Goal: Information Seeking & Learning: Learn about a topic

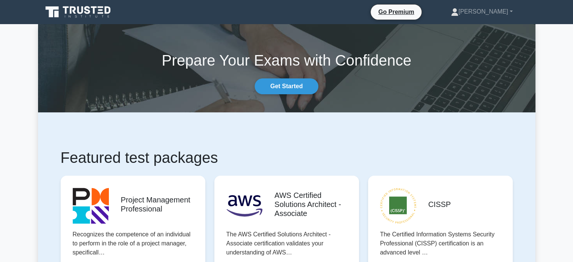
click at [71, 12] on icon at bounding box center [73, 10] width 6 height 8
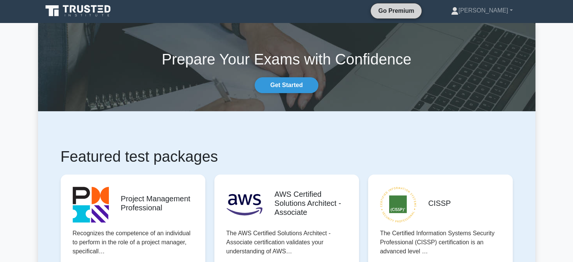
click at [418, 10] on link "Go Premium" at bounding box center [396, 10] width 45 height 9
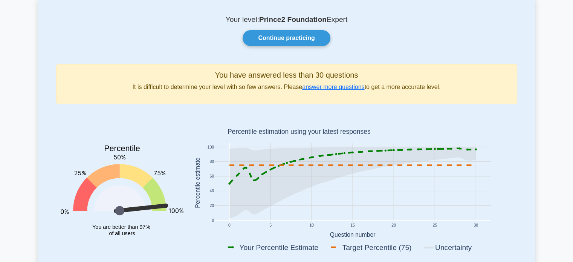
scroll to position [44, 0]
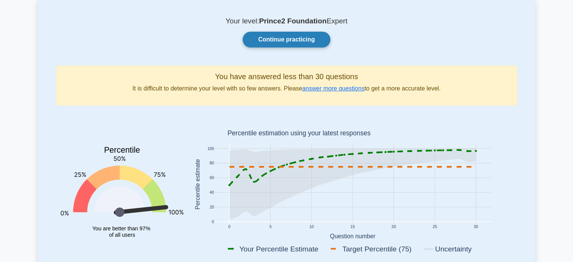
click at [288, 42] on link "Continue practicing" at bounding box center [286, 40] width 87 height 16
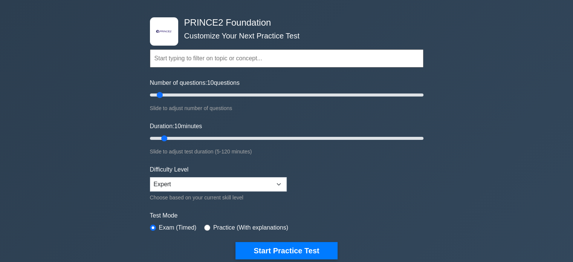
scroll to position [27, 0]
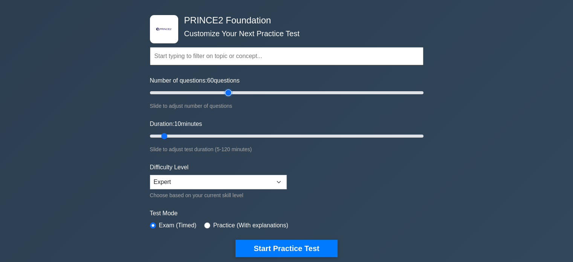
drag, startPoint x: 159, startPoint y: 90, endPoint x: 225, endPoint y: 95, distance: 66.8
type input "60"
click at [225, 95] on input "Number of questions: 60 questions" at bounding box center [286, 92] width 273 height 9
drag, startPoint x: 165, startPoint y: 137, endPoint x: 211, endPoint y: 134, distance: 46.4
type input "30"
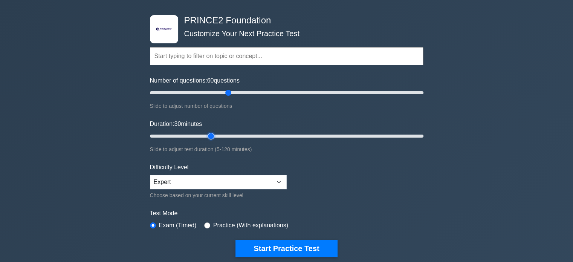
click at [211, 134] on input "Duration: 30 minutes" at bounding box center [286, 135] width 273 height 9
click at [203, 186] on select "Beginner Intermediate Expert" at bounding box center [218, 182] width 137 height 14
select select "intermediate"
click at [150, 175] on select "Beginner Intermediate Expert" at bounding box center [218, 182] width 137 height 14
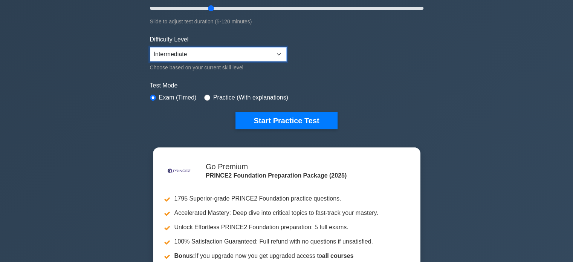
scroll to position [159, 0]
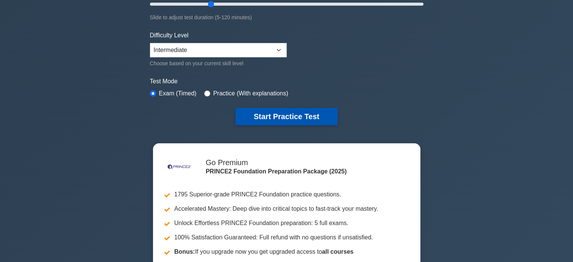
drag, startPoint x: 193, startPoint y: 204, endPoint x: 332, endPoint y: 111, distance: 167.7
click at [332, 111] on button "Start Practice Test" at bounding box center [286, 116] width 102 height 17
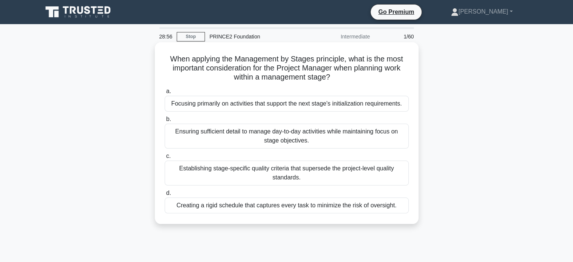
click at [290, 134] on div "Ensuring sufficient detail to manage day-to-day activities while maintaining fo…" at bounding box center [287, 136] width 244 height 25
click at [165, 122] on input "b. Ensuring sufficient detail to manage day-to-day activities while maintaining…" at bounding box center [165, 119] width 0 height 5
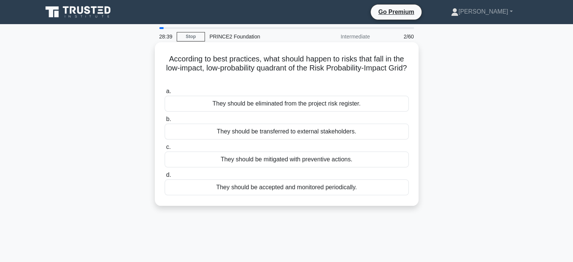
click at [288, 188] on div "They should be accepted and monitored periodically." at bounding box center [287, 187] width 244 height 16
click at [165, 177] on input "d. They should be accepted and monitored periodically." at bounding box center [165, 174] width 0 height 5
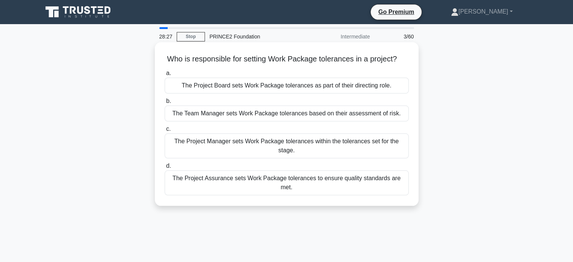
click at [273, 144] on div "The Project Manager sets Work Package tolerances within the tolerances set for …" at bounding box center [287, 145] width 244 height 25
click at [165, 131] on input "c. The Project Manager sets Work Package tolerances within the tolerances set f…" at bounding box center [165, 129] width 0 height 5
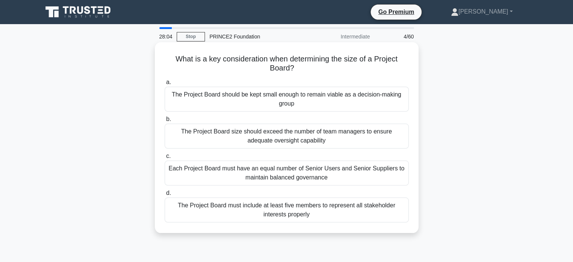
click at [308, 101] on div "The Project Board should be kept small enough to remain viable as a decision-ma…" at bounding box center [287, 99] width 244 height 25
click at [165, 85] on input "a. The Project Board should be kept small enough to remain viable as a decision…" at bounding box center [165, 82] width 0 height 5
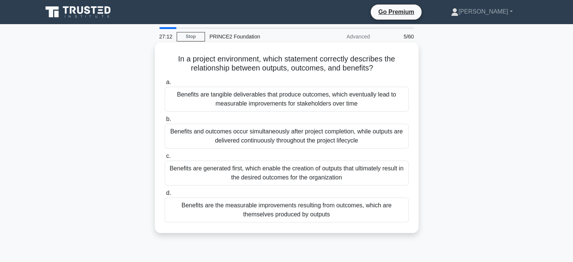
click at [260, 211] on div "Benefits are the measurable improvements resulting from outcomes, which are the…" at bounding box center [287, 209] width 244 height 25
click at [165, 195] on input "d. Benefits are the measurable improvements resulting from outcomes, which are …" at bounding box center [165, 193] width 0 height 5
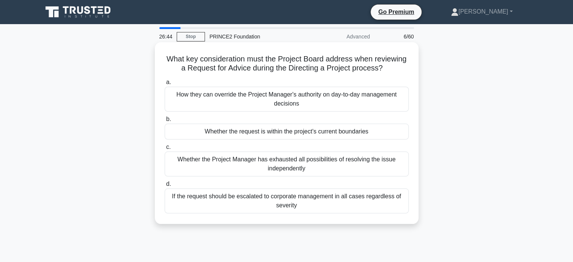
click at [285, 206] on div "If the request should be escalated to corporate management in all cases regardl…" at bounding box center [287, 200] width 244 height 25
click at [165, 186] on input "d. If the request should be escalated to corporate management in all cases rega…" at bounding box center [165, 184] width 0 height 5
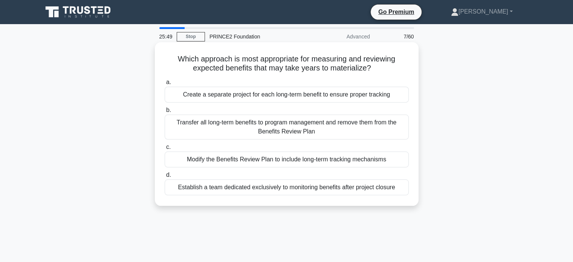
click at [287, 162] on div "Modify the Benefits Review Plan to include long-term tracking mechanisms" at bounding box center [287, 159] width 244 height 16
click at [165, 150] on input "c. Modify the Benefits Review Plan to include long-term tracking mechanisms" at bounding box center [165, 147] width 0 height 5
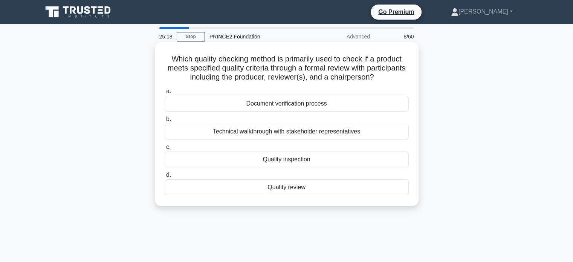
click at [271, 160] on div "Quality inspection" at bounding box center [287, 159] width 244 height 16
click at [165, 150] on input "c. Quality inspection" at bounding box center [165, 147] width 0 height 5
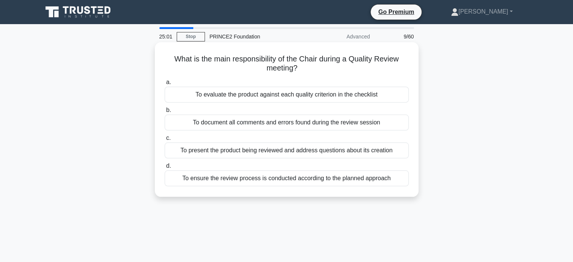
click at [257, 180] on div "To ensure the review process is conducted according to the planned approach" at bounding box center [287, 178] width 244 height 16
click at [165, 168] on input "d. To ensure the review process is conducted according to the planned approach" at bounding box center [165, 165] width 0 height 5
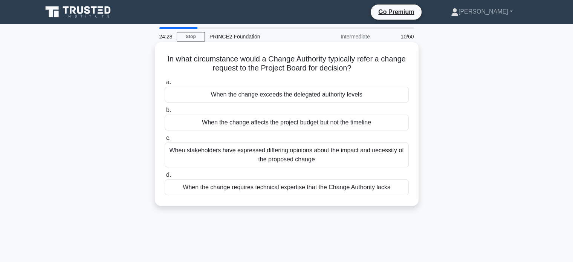
click at [321, 124] on div "When the change affects the project budget but not the timeline" at bounding box center [287, 122] width 244 height 16
click at [165, 113] on input "b. When the change affects the project budget but not the timeline" at bounding box center [165, 110] width 0 height 5
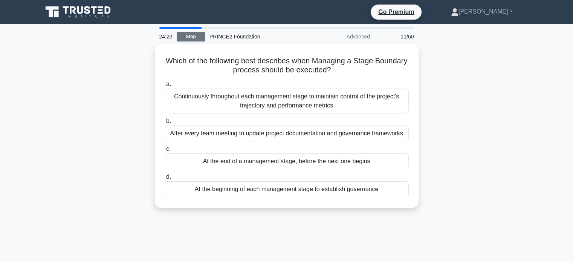
click at [192, 37] on link "Stop" at bounding box center [191, 36] width 28 height 9
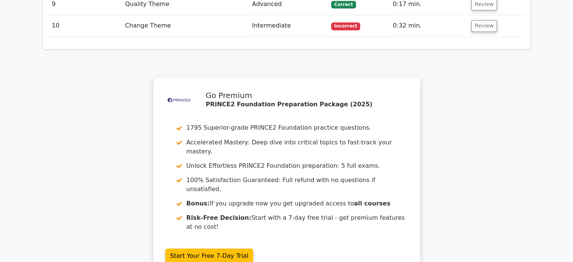
scroll to position [1301, 0]
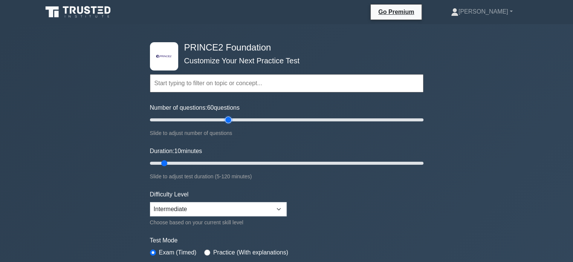
drag, startPoint x: 160, startPoint y: 118, endPoint x: 229, endPoint y: 117, distance: 68.9
type input "60"
click at [229, 117] on input "Number of questions: 60 questions" at bounding box center [286, 119] width 273 height 9
drag, startPoint x: 164, startPoint y: 162, endPoint x: 241, endPoint y: 158, distance: 77.3
type input "45"
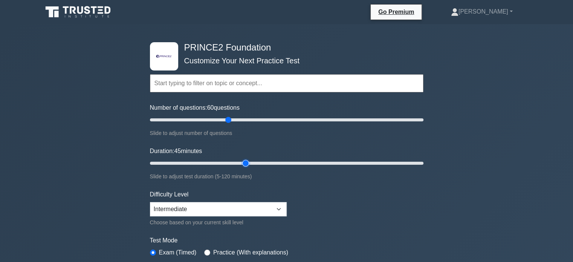
click at [241, 159] on input "Duration: 45 minutes" at bounding box center [286, 163] width 273 height 9
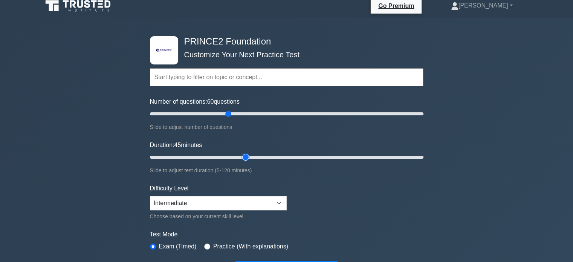
scroll to position [75, 0]
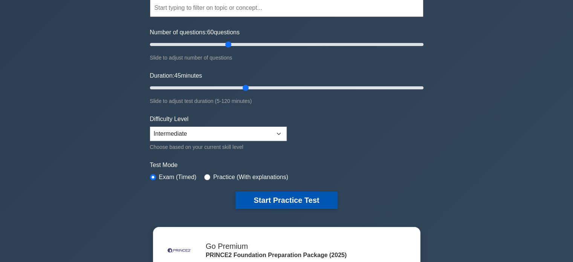
click at [268, 205] on button "Start Practice Test" at bounding box center [286, 199] width 102 height 17
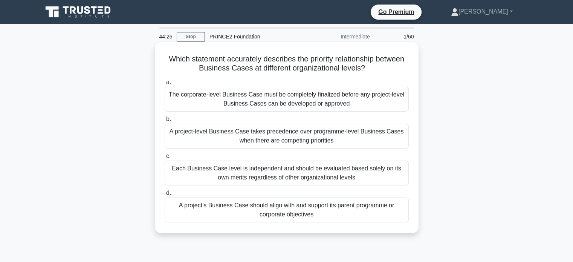
click at [283, 215] on div "A project's Business Case should align with and support its parent programme or…" at bounding box center [287, 209] width 244 height 25
click at [165, 195] on input "d. A project's Business Case should align with and support its parent programme…" at bounding box center [165, 193] width 0 height 5
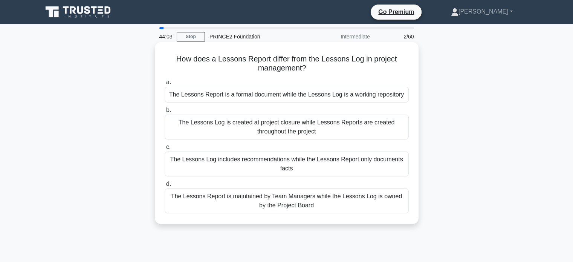
click at [291, 90] on div "The Lessons Report is a formal document while the Lessons Log is a working repo…" at bounding box center [287, 95] width 244 height 16
click at [165, 85] on input "a. The Lessons Report is a formal document while the Lessons Log is a working r…" at bounding box center [165, 82] width 0 height 5
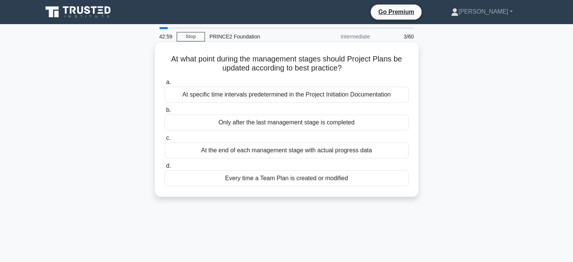
click at [293, 92] on div "At specific time intervals predetermined in the Project Initiation Documentation" at bounding box center [287, 95] width 244 height 16
click at [165, 85] on input "a. At specific time intervals predetermined in the Project Initiation Documenta…" at bounding box center [165, 82] width 0 height 5
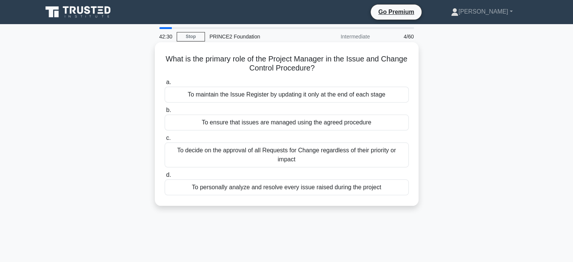
click at [256, 125] on div "To ensure that issues are managed using the agreed procedure" at bounding box center [287, 122] width 244 height 16
click at [165, 113] on input "b. To ensure that issues are managed using the agreed procedure" at bounding box center [165, 110] width 0 height 5
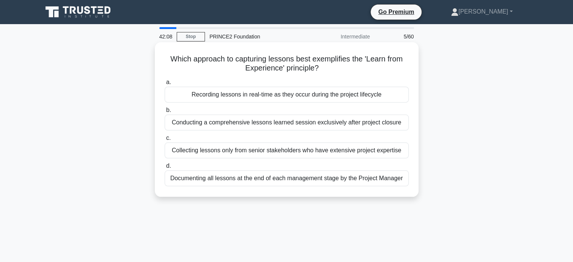
click at [276, 91] on div "Recording lessons in real-time as they occur during the project lifecycle" at bounding box center [287, 95] width 244 height 16
click at [165, 85] on input "a. Recording lessons in real-time as they occur during the project lifecycle" at bounding box center [165, 82] width 0 height 5
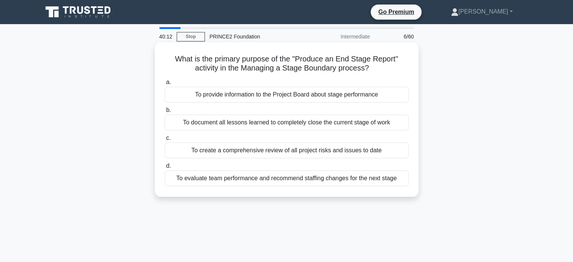
click at [297, 93] on div "To provide information to the Project Board about stage performance" at bounding box center [287, 95] width 244 height 16
click at [165, 85] on input "a. To provide information to the Project Board about stage performance" at bounding box center [165, 82] width 0 height 5
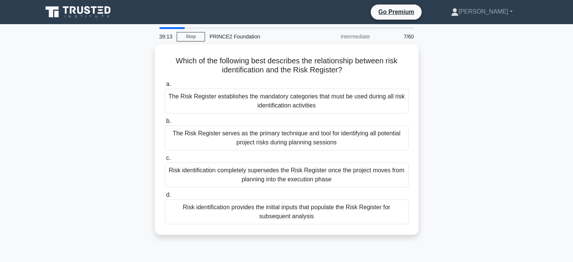
click at [297, 93] on div "The Risk Register establishes the mandatory categories that must be used during…" at bounding box center [287, 100] width 244 height 25
click at [165, 87] on input "a. The Risk Register establishes the mandatory categories that must be used dur…" at bounding box center [165, 84] width 0 height 5
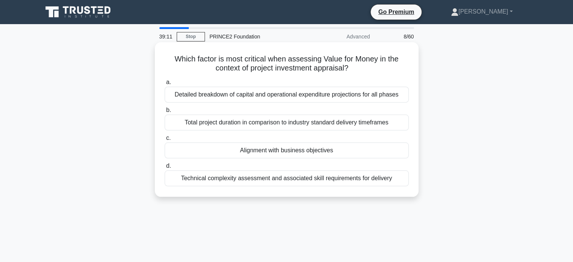
click at [293, 76] on div "Which factor is most critical when assessing Value for Money in the context of …" at bounding box center [287, 119] width 258 height 148
click at [262, 154] on div "Alignment with business objectives" at bounding box center [287, 150] width 244 height 16
click at [165, 140] on input "c. Alignment with business objectives" at bounding box center [165, 138] width 0 height 5
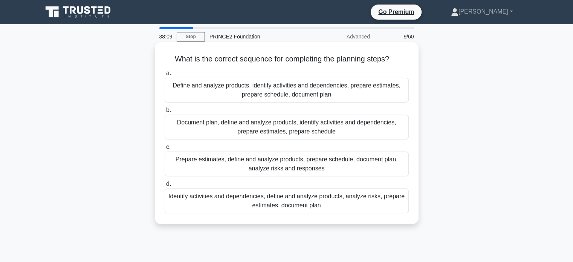
click at [255, 91] on div "Define and analyze products, identify activities and dependencies, prepare esti…" at bounding box center [287, 90] width 244 height 25
click at [165, 76] on input "a. Define and analyze products, identify activities and dependencies, prepare e…" at bounding box center [165, 73] width 0 height 5
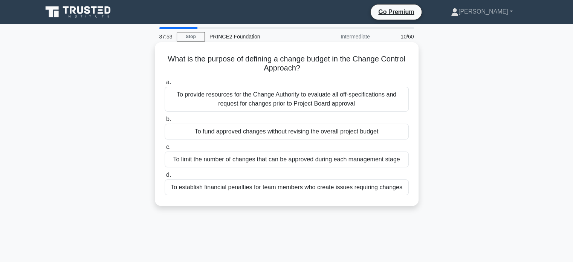
click at [233, 130] on div "To fund approved changes without revising the overall project budget" at bounding box center [287, 132] width 244 height 16
click at [165, 122] on input "b. To fund approved changes without revising the overall project budget" at bounding box center [165, 119] width 0 height 5
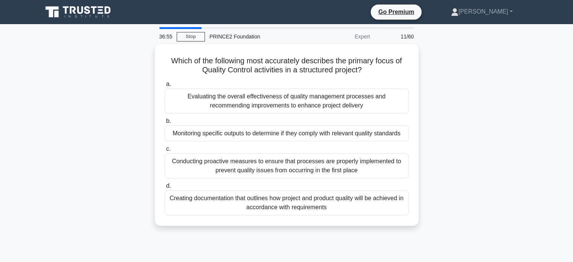
click at [233, 130] on div "Monitoring specific outputs to determine if they comply with relevant quality s…" at bounding box center [287, 133] width 244 height 16
click at [165, 124] on input "b. Monitoring specific outputs to determine if they comply with relevant qualit…" at bounding box center [165, 121] width 0 height 5
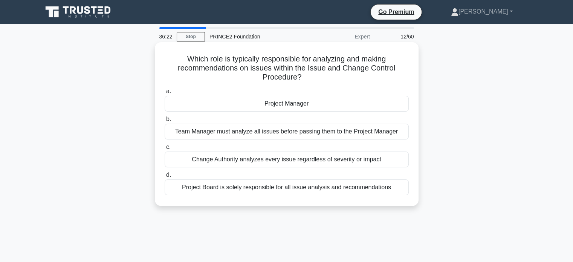
click at [264, 105] on div "Project Manager" at bounding box center [287, 104] width 244 height 16
click at [165, 94] on input "a. Project Manager" at bounding box center [165, 91] width 0 height 5
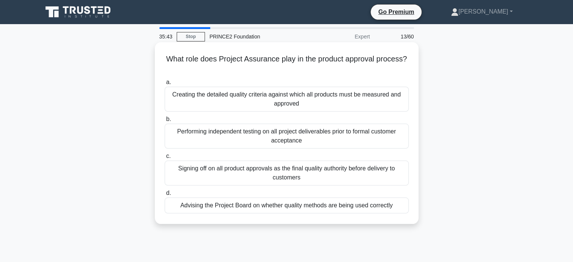
click at [221, 206] on div "Advising the Project Board on whether quality methods are being used correctly" at bounding box center [287, 205] width 244 height 16
click at [165, 195] on input "d. Advising the Project Board on whether quality methods are being used correct…" at bounding box center [165, 193] width 0 height 5
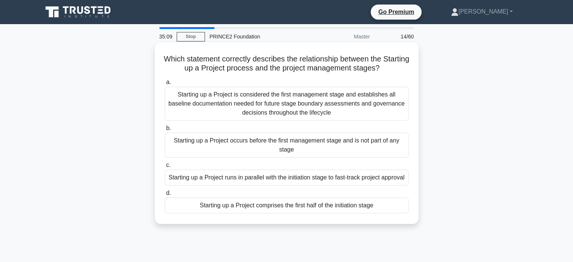
click at [279, 102] on div "Starting up a Project is considered the first management stage and establishes …" at bounding box center [287, 104] width 244 height 34
click at [165, 85] on input "a. Starting up a Project is considered the first management stage and establish…" at bounding box center [165, 82] width 0 height 5
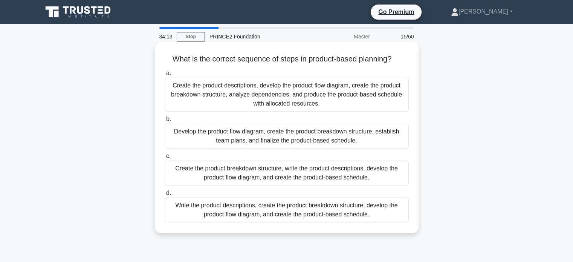
click at [212, 210] on div "Write the product descriptions, create the product breakdown structure, develop…" at bounding box center [287, 209] width 244 height 25
click at [165, 195] on input "d. Write the product descriptions, create the product breakdown structure, deve…" at bounding box center [165, 193] width 0 height 5
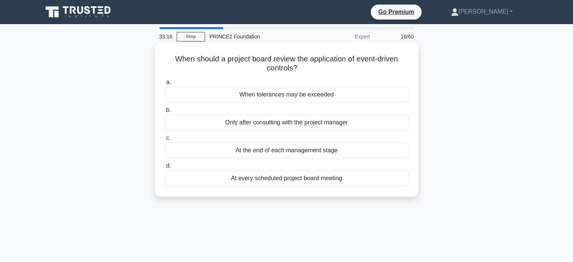
click at [267, 101] on div "When tolerances may be exceeded" at bounding box center [287, 95] width 244 height 16
click at [165, 85] on input "a. When tolerances may be exceeded" at bounding box center [165, 82] width 0 height 5
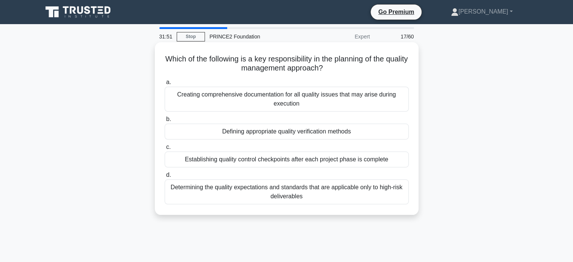
click at [268, 132] on div "Defining appropriate quality verification methods" at bounding box center [287, 132] width 244 height 16
click at [165, 122] on input "b. Defining appropriate quality verification methods" at bounding box center [165, 119] width 0 height 5
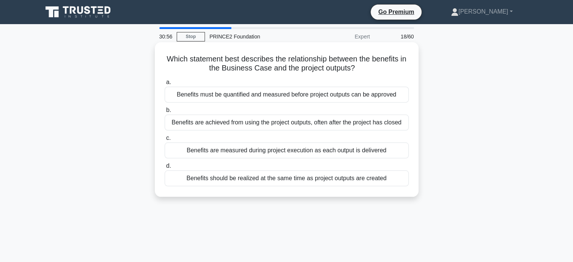
click at [271, 124] on div "Benefits are achieved from using the project outputs, often after the project h…" at bounding box center [287, 122] width 244 height 16
click at [165, 113] on input "b. Benefits are achieved from using the project outputs, often after the projec…" at bounding box center [165, 110] width 0 height 5
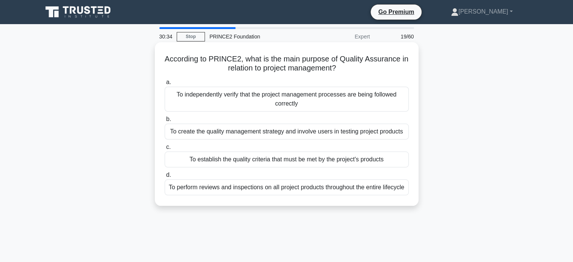
click at [261, 96] on div "To independently verify that the project management processes are being followe…" at bounding box center [287, 99] width 244 height 25
click at [165, 85] on input "a. To independently verify that the project management processes are being foll…" at bounding box center [165, 82] width 0 height 5
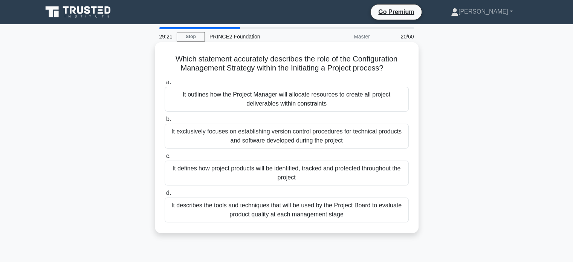
click at [252, 171] on div "It defines how project products will be identified, tracked and protected throu…" at bounding box center [287, 172] width 244 height 25
click at [165, 159] on input "c. It defines how project products will be identified, tracked and protected th…" at bounding box center [165, 156] width 0 height 5
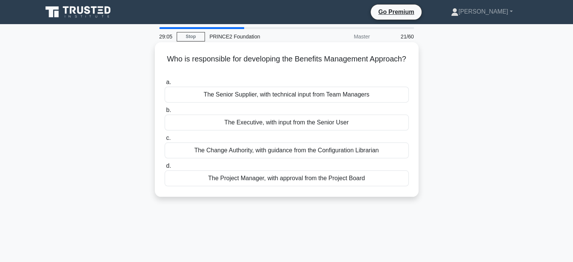
click at [270, 182] on div "The Project Manager, with approval from the Project Board" at bounding box center [287, 178] width 244 height 16
click at [165, 168] on input "d. The Project Manager, with approval from the Project Board" at bounding box center [165, 165] width 0 height 5
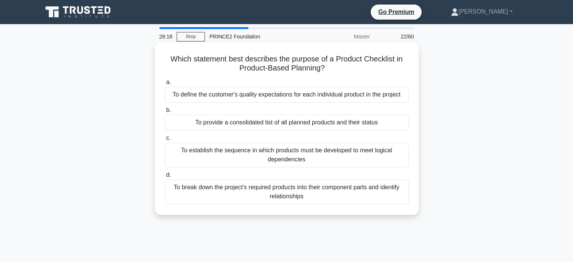
click at [260, 191] on div "To break down the project's required products into their component parts and id…" at bounding box center [287, 191] width 244 height 25
click at [165, 177] on input "d. To break down the project's required products into their component parts and…" at bounding box center [165, 174] width 0 height 5
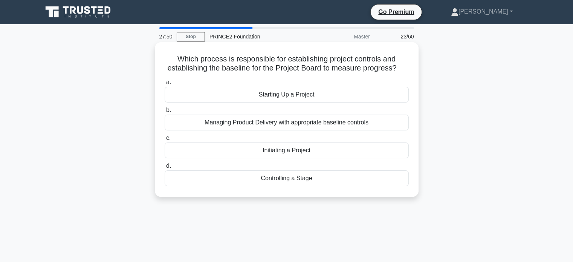
click at [276, 153] on div "Initiating a Project" at bounding box center [287, 150] width 244 height 16
click at [165, 140] on input "c. Initiating a Project" at bounding box center [165, 138] width 0 height 5
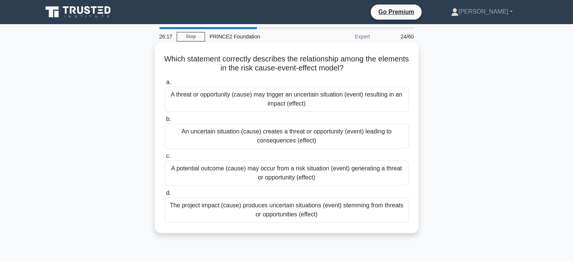
click at [307, 101] on div "A threat or opportunity (cause) may trigger an uncertain situation (event) resu…" at bounding box center [287, 99] width 244 height 25
click at [165, 85] on input "a. A threat or opportunity (cause) may trigger an uncertain situation (event) r…" at bounding box center [165, 82] width 0 height 5
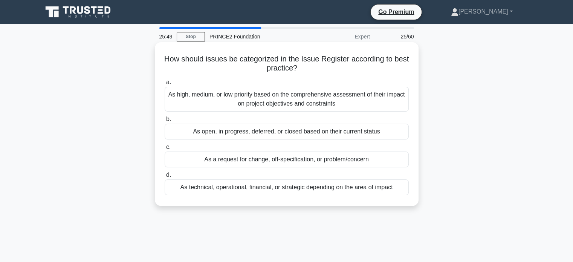
click at [298, 104] on div "As high, medium, or low priority based on the comprehensive assessment of their…" at bounding box center [287, 99] width 244 height 25
click at [165, 85] on input "a. As high, medium, or low priority based on the comprehensive assessment of th…" at bounding box center [165, 82] width 0 height 5
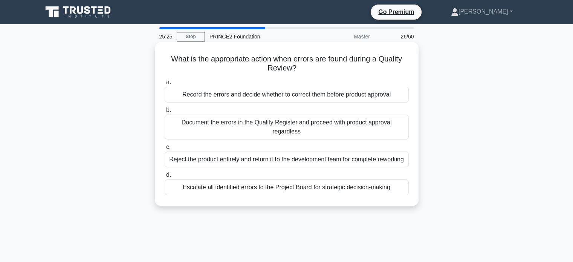
click at [317, 96] on div "Record the errors and decide whether to correct them before product approval" at bounding box center [287, 95] width 244 height 16
click at [165, 85] on input "a. Record the errors and decide whether to correct them before product approval" at bounding box center [165, 82] width 0 height 5
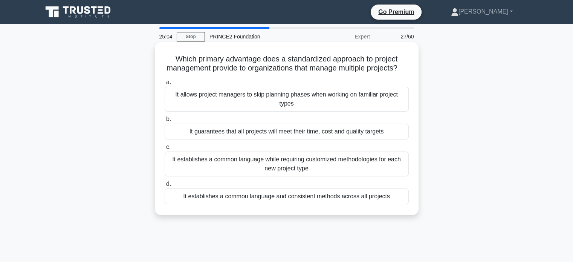
click at [273, 204] on div "It establishes a common language and consistent methods across all projects" at bounding box center [287, 196] width 244 height 16
click at [165, 186] on input "d. It establishes a common language and consistent methods across all projects" at bounding box center [165, 184] width 0 height 5
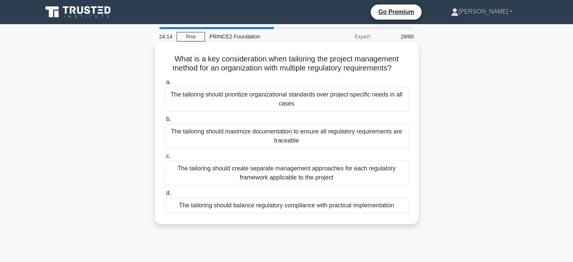
click at [318, 134] on div "The tailoring should maximize documentation to ensure all regulatory requiremen…" at bounding box center [287, 136] width 244 height 25
click at [165, 122] on input "b. The tailoring should maximize documentation to ensure all regulatory require…" at bounding box center [165, 119] width 0 height 5
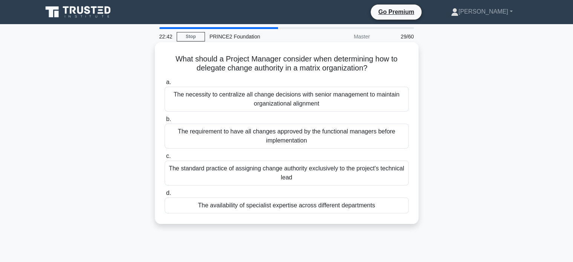
click at [245, 206] on div "The availability of specialist expertise across different departments" at bounding box center [287, 205] width 244 height 16
click at [165, 195] on input "d. The availability of specialist expertise across different departments" at bounding box center [165, 193] width 0 height 5
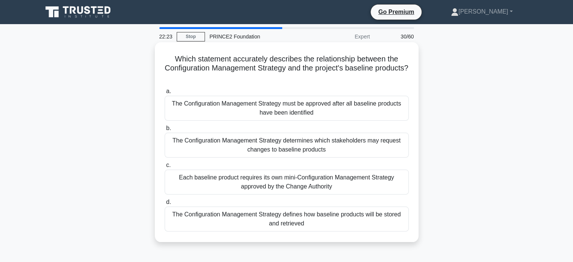
click at [258, 226] on div "The Configuration Management Strategy defines how baseline products will be sto…" at bounding box center [287, 218] width 244 height 25
click at [165, 204] on input "d. The Configuration Management Strategy defines how baseline products will be …" at bounding box center [165, 202] width 0 height 5
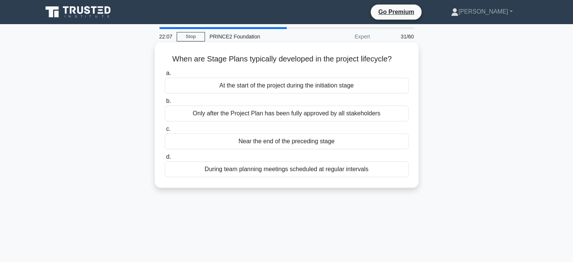
click at [298, 141] on div "Near the end of the preceding stage" at bounding box center [287, 141] width 244 height 16
click at [165, 131] on input "c. Near the end of the preceding stage" at bounding box center [165, 129] width 0 height 5
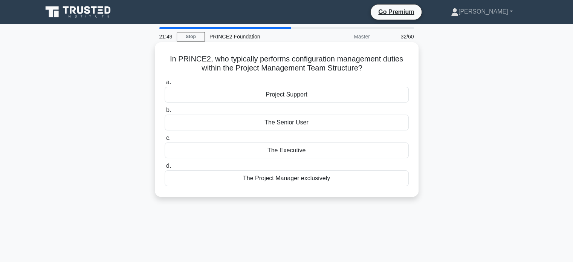
click at [315, 93] on div "Project Support" at bounding box center [287, 95] width 244 height 16
click at [165, 85] on input "a. Project Support" at bounding box center [165, 82] width 0 height 5
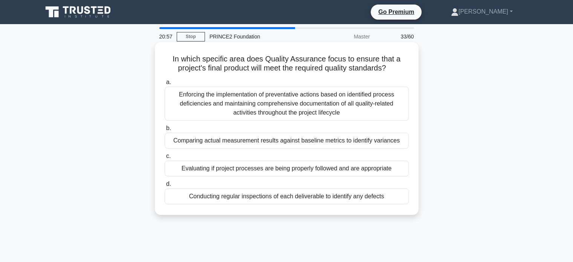
click at [290, 145] on div "Comparing actual measurement results against baseline metrics to identify varia…" at bounding box center [287, 141] width 244 height 16
click at [165, 131] on input "b. Comparing actual measurement results against baseline metrics to identify va…" at bounding box center [165, 128] width 0 height 5
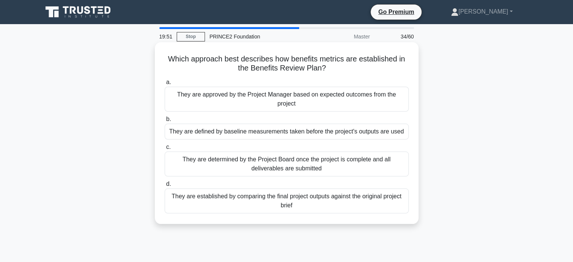
click at [232, 206] on div "They are established by comparing the final project outputs against the origina…" at bounding box center [287, 200] width 244 height 25
click at [165, 186] on input "d. They are established by comparing the final project outputs against the orig…" at bounding box center [165, 184] width 0 height 5
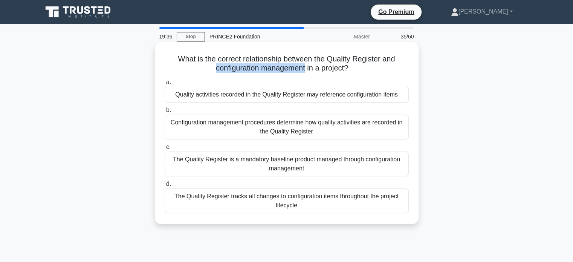
drag, startPoint x: 212, startPoint y: 68, endPoint x: 307, endPoint y: 69, distance: 94.1
click at [307, 69] on h5 "What is the correct relationship between the Quality Register and configuration…" at bounding box center [287, 63] width 246 height 19
click at [290, 98] on div "Quality activities recorded in the Quality Register may reference configuration…" at bounding box center [287, 95] width 244 height 16
click at [165, 85] on input "a. Quality activities recorded in the Quality Register may reference configurat…" at bounding box center [165, 82] width 0 height 5
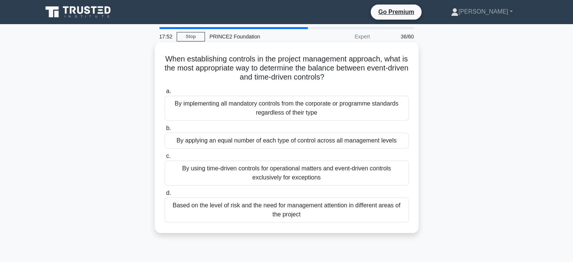
click at [205, 206] on div "Based on the level of risk and the need for management attention in different a…" at bounding box center [287, 209] width 244 height 25
click at [165, 195] on input "d. Based on the level of risk and the need for management attention in differen…" at bounding box center [165, 193] width 0 height 5
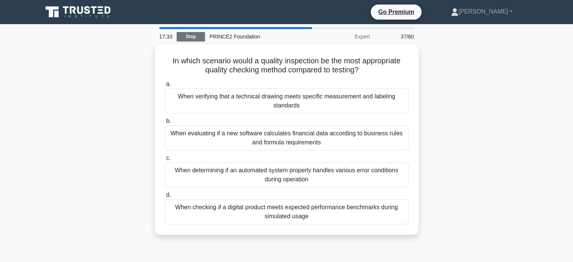
click at [199, 39] on link "Stop" at bounding box center [191, 36] width 28 height 9
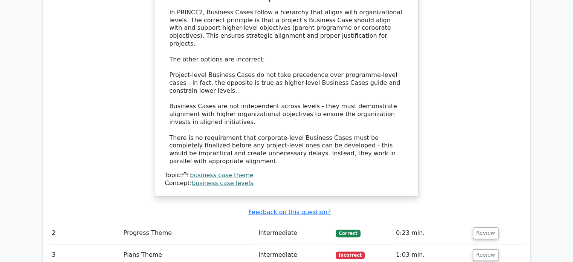
scroll to position [925, 0]
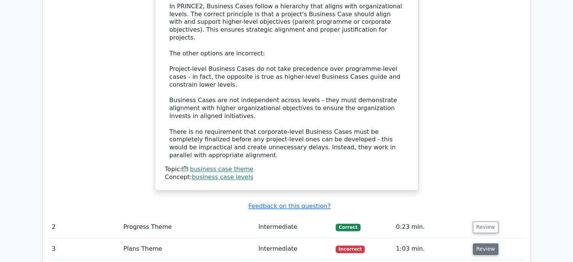
click at [475, 243] on button "Review" at bounding box center [486, 249] width 26 height 12
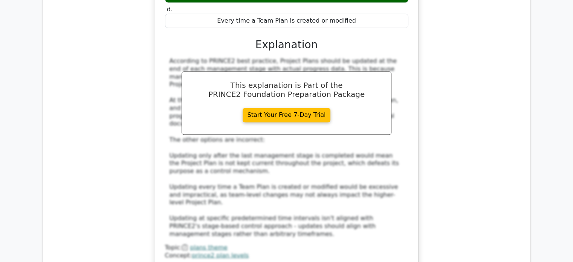
scroll to position [1464, 0]
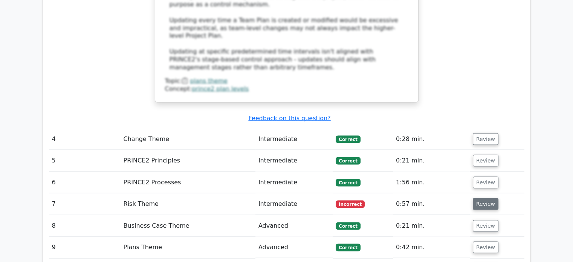
click at [488, 198] on button "Review" at bounding box center [486, 204] width 26 height 12
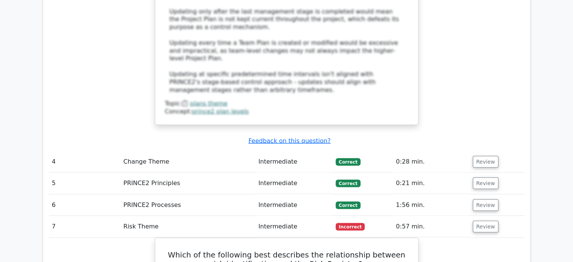
scroll to position [1442, 0]
click at [478, 221] on button "Review" at bounding box center [486, 227] width 26 height 12
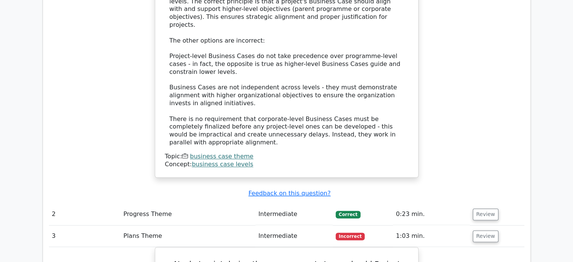
scroll to position [937, 0]
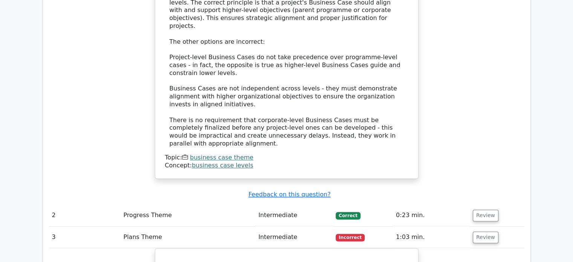
click at [495, 226] on td "Review" at bounding box center [497, 236] width 55 height 21
click at [478, 231] on button "Review" at bounding box center [486, 237] width 26 height 12
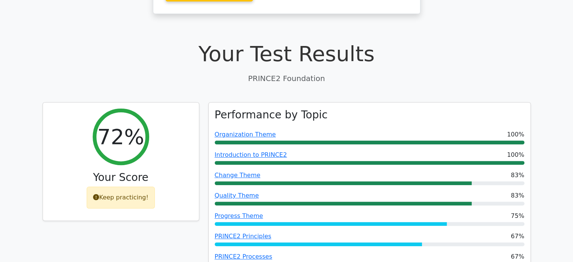
scroll to position [0, 0]
